Goal: Information Seeking & Learning: Learn about a topic

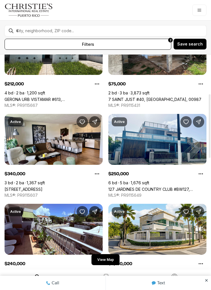
scroll to position [133, 0]
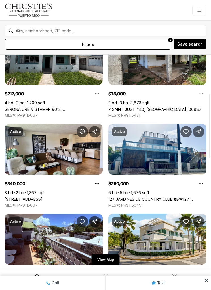
click at [18, 197] on link "[STREET_ADDRESS]" at bounding box center [24, 199] width 38 height 5
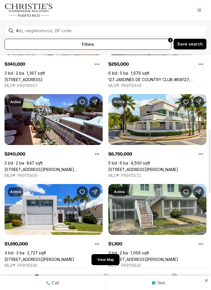
scroll to position [253, 0]
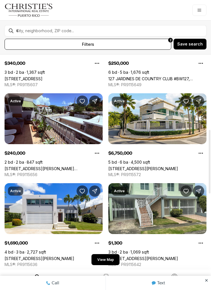
click at [21, 166] on link "[STREET_ADDRESS][PERSON_NAME][PERSON_NAME]" at bounding box center [54, 168] width 98 height 5
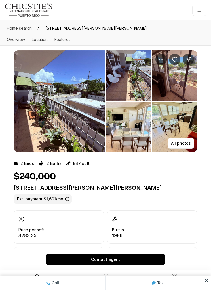
scroll to position [2, 0]
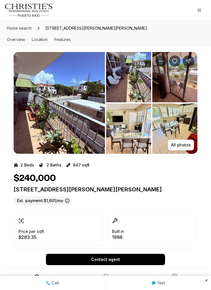
click at [175, 145] on p "All photos" at bounding box center [181, 145] width 20 height 5
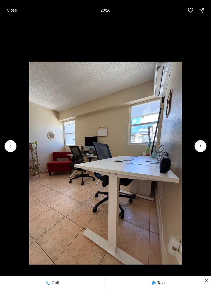
click at [14, 11] on p "Close" at bounding box center [12, 10] width 10 height 5
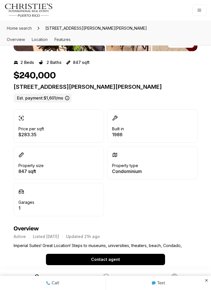
scroll to position [0, 0]
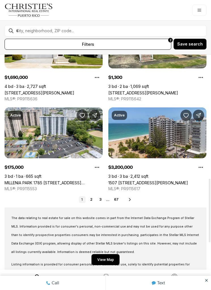
scroll to position [419, 0]
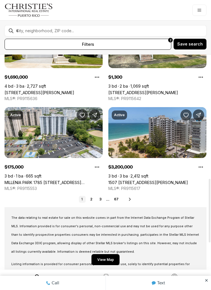
click at [90, 185] on link "MILLENIA PARK 1785 [STREET_ADDRESS][PERSON_NAME][PERSON_NAME][PERSON_NAME]" at bounding box center [54, 182] width 98 height 5
click at [95, 196] on li "2" at bounding box center [91, 199] width 7 height 7
click at [93, 201] on link "2" at bounding box center [91, 199] width 7 height 7
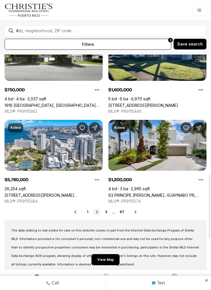
scroll to position [407, 0]
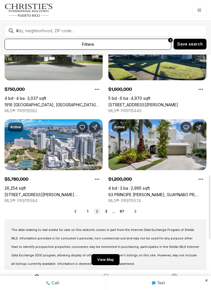
click at [137, 209] on div "Prev 1 2 3 ... 67 Next" at bounding box center [105, 211] width 201 height 7
click at [43, 42] on button "All filters 2" at bounding box center [88, 44] width 166 height 11
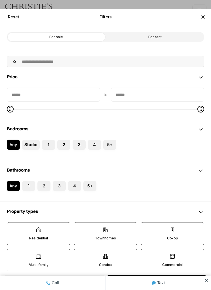
click at [37, 229] on icon at bounding box center [39, 230] width 6 height 6
click at [13, 228] on button "Residential" at bounding box center [10, 226] width 6 height 6
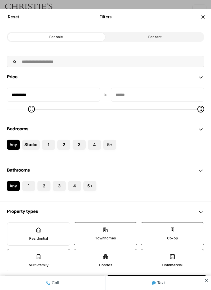
click at [77, 143] on button "3" at bounding box center [75, 143] width 6 height 6
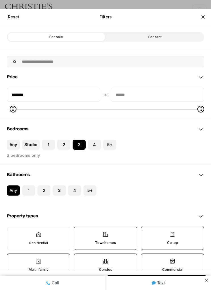
type input "*******"
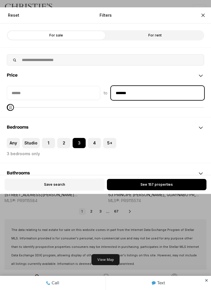
type input "********"
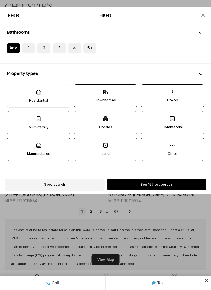
scroll to position [147, 0]
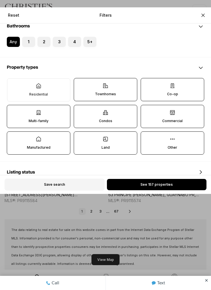
click at [189, 186] on button "See 157 properties" at bounding box center [156, 184] width 99 height 11
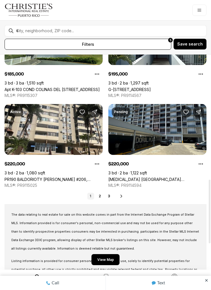
scroll to position [422, 0]
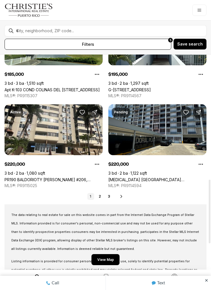
click at [123, 196] on icon at bounding box center [121, 196] width 5 height 5
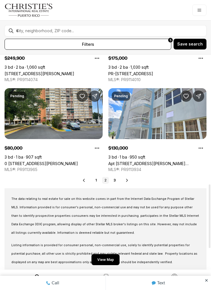
scroll to position [439, 0]
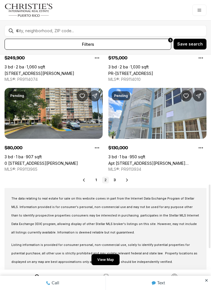
click at [127, 178] on icon at bounding box center [127, 180] width 5 height 5
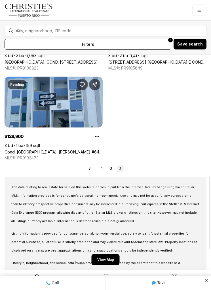
scroll to position [360, 0]
